Goal: Information Seeking & Learning: Find specific fact

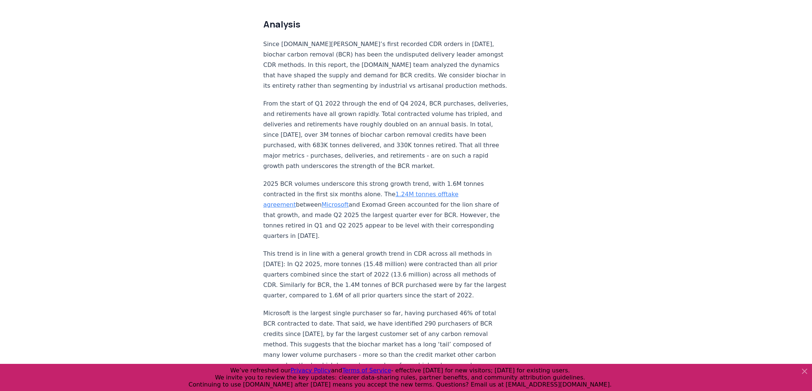
scroll to position [588, 0]
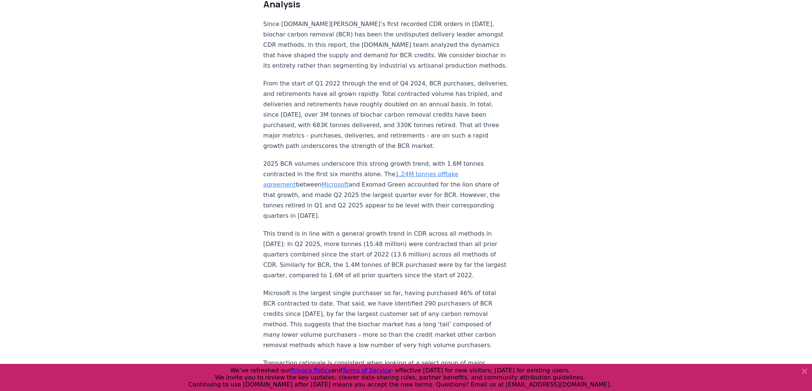
click at [411, 78] on p "From the start of Q1 2022 through the end of Q4 2024, BCR purchases, deliveries…" at bounding box center [386, 114] width 246 height 73
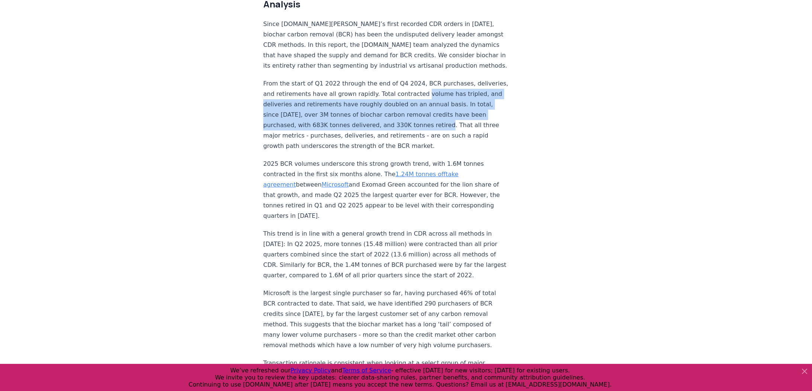
drag, startPoint x: 411, startPoint y: 76, endPoint x: 318, endPoint y: 102, distance: 96.0
click at [318, 102] on p "From the start of Q1 2022 through the end of Q4 2024, BCR purchases, deliveries…" at bounding box center [386, 114] width 246 height 73
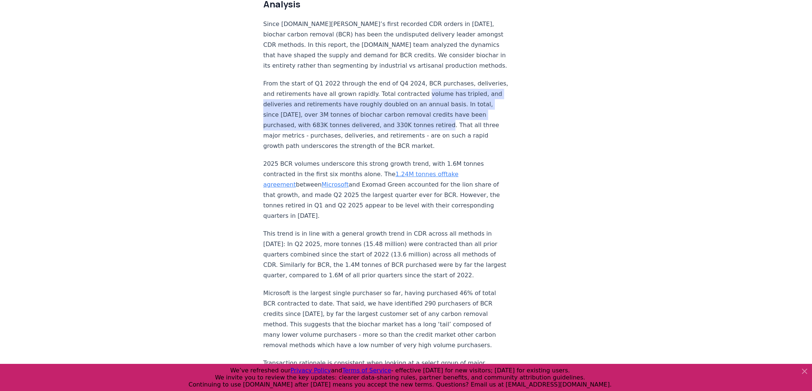
scroll to position [590, 0]
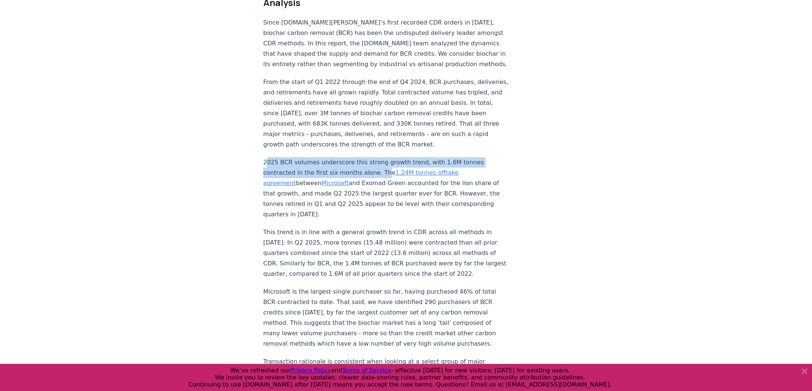
drag, startPoint x: 265, startPoint y: 127, endPoint x: 337, endPoint y: 138, distance: 72.6
click at [339, 157] on p "2025 BCR volumes underscore this strong growth trend, with 1.6M tonnes contract…" at bounding box center [386, 188] width 246 height 62
click at [336, 157] on p "2025 BCR volumes underscore this strong growth trend, with 1.6M tonnes contract…" at bounding box center [386, 188] width 246 height 62
drag, startPoint x: 333, startPoint y: 139, endPoint x: 257, endPoint y: 132, distance: 76.7
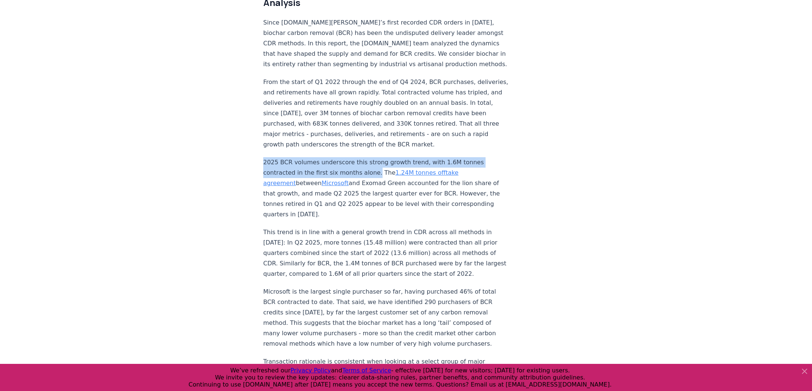
copy p "2025 BCR volumes underscore this strong growth trend, with 1.6M tonnes contract…"
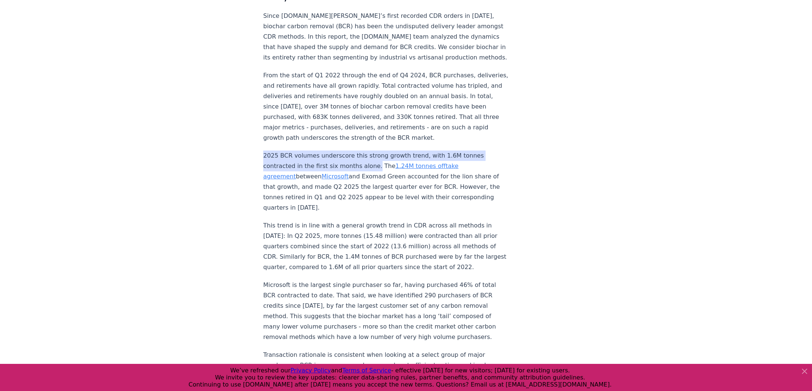
scroll to position [599, 0]
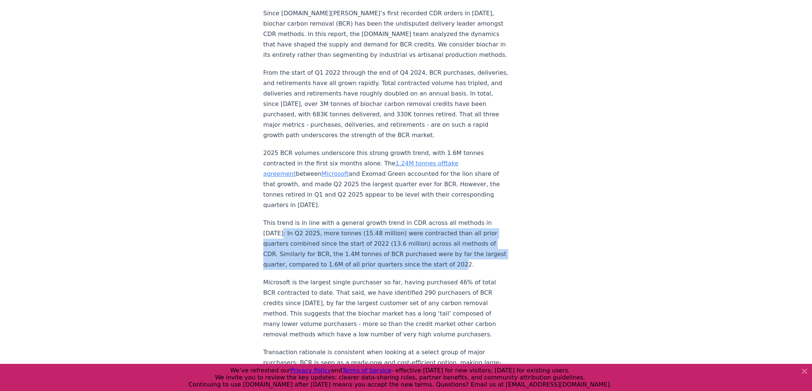
drag, startPoint x: 486, startPoint y: 177, endPoint x: 360, endPoint y: 218, distance: 132.3
click at [360, 218] on p "This trend is in line with a general growth trend in CDR across all methods in …" at bounding box center [386, 244] width 246 height 52
copy p "In Q2 2025, more tonnes (15.48 million) were contracted than all prior quarters…"
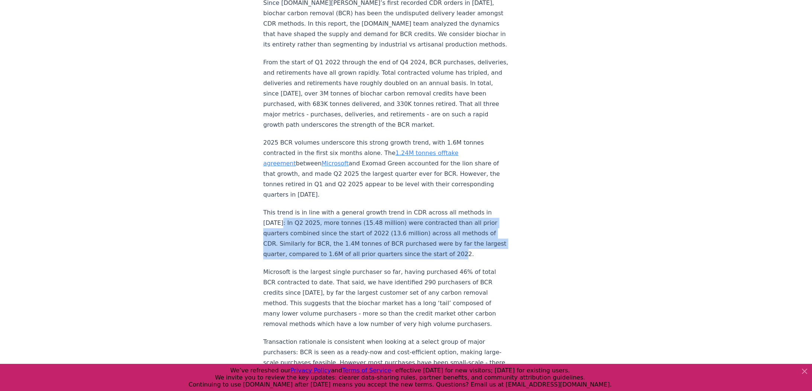
scroll to position [611, 0]
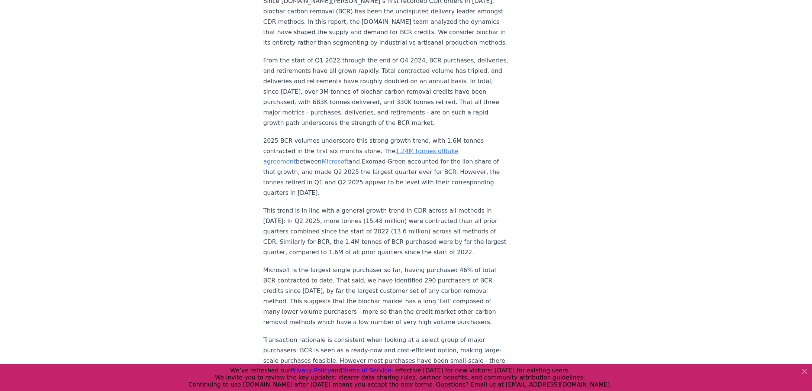
click at [374, 265] on p "Microsoft is the largest single purchaser so far, having purchased 46% of total…" at bounding box center [386, 296] width 246 height 62
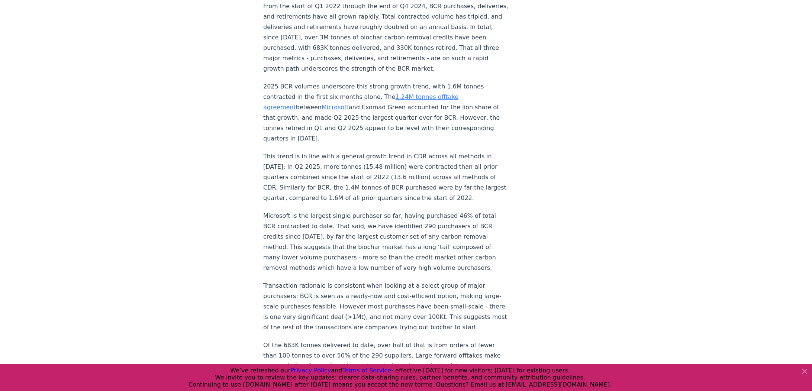
scroll to position [667, 0]
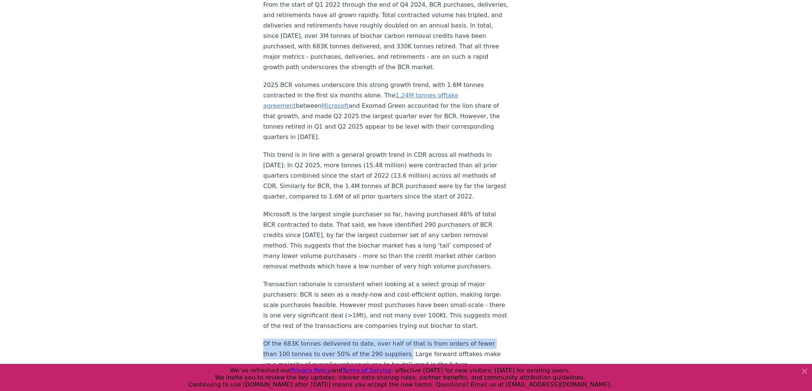
drag, startPoint x: 263, startPoint y: 301, endPoint x: 373, endPoint y: 307, distance: 110.6
click at [373, 339] on p "Of the 683K tonnes delivered to date, over half of that is from orders of fewer…" at bounding box center [386, 360] width 246 height 42
copy p "Of the 683K tonnes delivered to date, over half of that is from orders of fewer…"
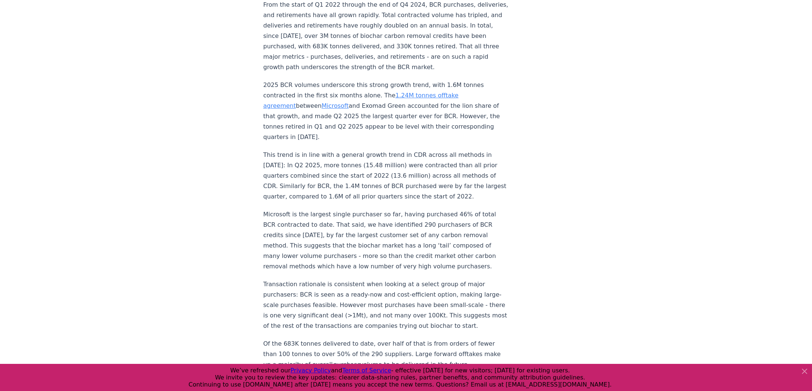
click at [438, 339] on p "Of the 683K tonnes delivered to date, over half of that is from orders of fewer…" at bounding box center [386, 360] width 246 height 42
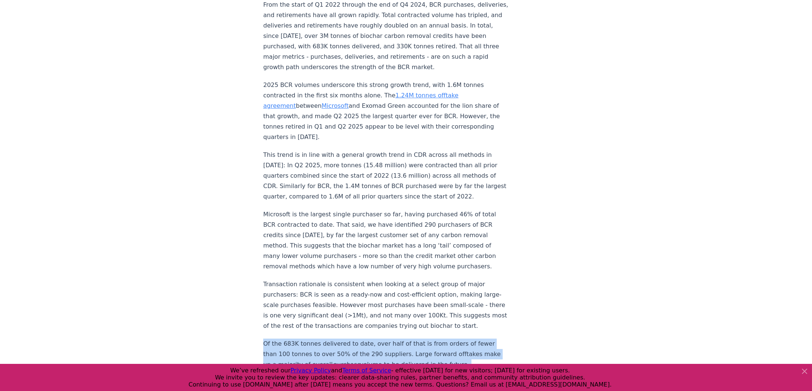
drag, startPoint x: 312, startPoint y: 333, endPoint x: 254, endPoint y: 301, distance: 66.8
copy p "Of the 683K tonnes delivered to date, over half of that is from orders of fewer…"
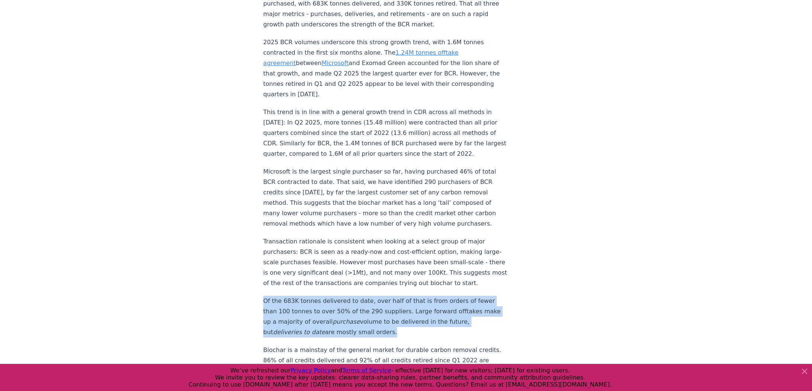
scroll to position [723, 0]
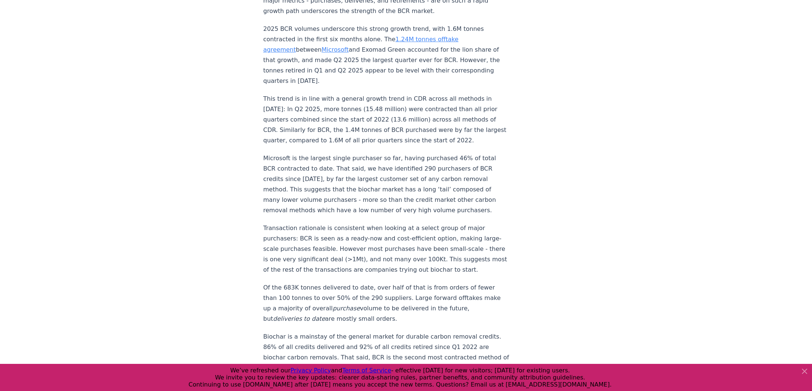
click at [446, 332] on p "Biochar is a mainstay of the general market for durable carbon removal credits.…" at bounding box center [386, 358] width 246 height 52
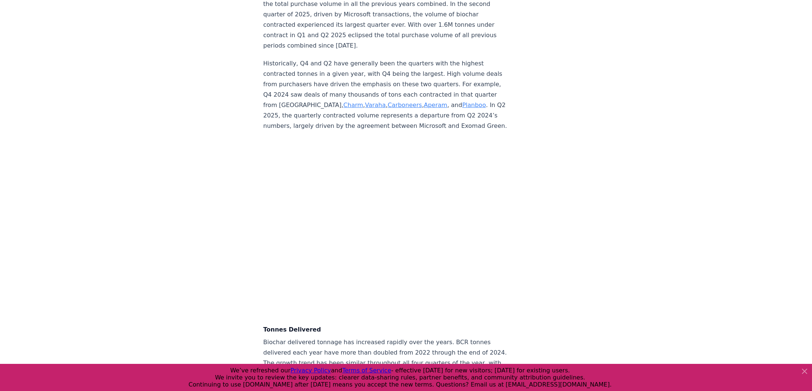
scroll to position [2108, 0]
